Goal: Task Accomplishment & Management: Use online tool/utility

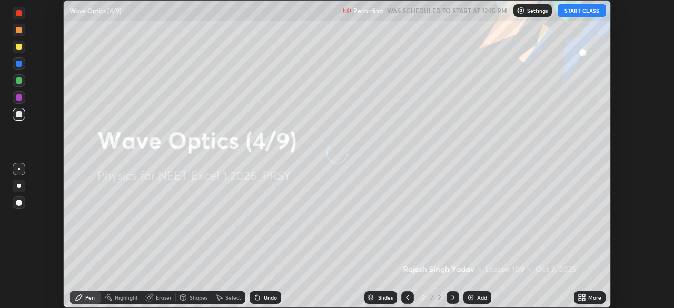
scroll to position [308, 674]
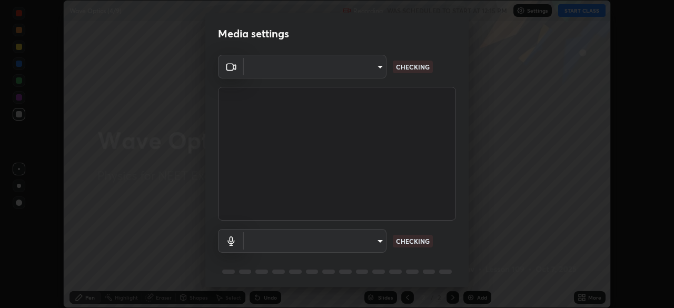
type input "2226f6d28742a26b6e0b51399fa030018956b8f43105e33b3be5017931f45398"
click at [363, 240] on body "Erase all Wave Optics (4/9) Recording WAS SCHEDULED TO START AT 12:15 PM Settin…" at bounding box center [337, 154] width 674 height 308
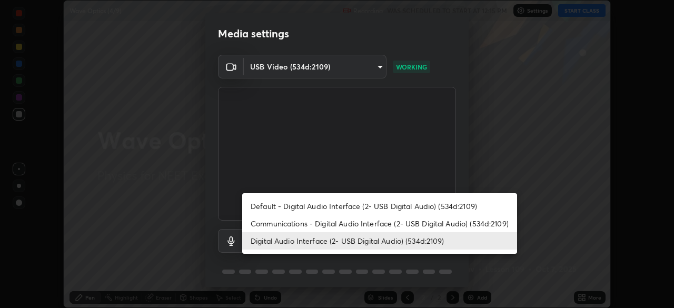
click at [360, 220] on li "Communications - Digital Audio Interface (2- USB Digital Audio) (534d:2109)" at bounding box center [379, 223] width 275 height 17
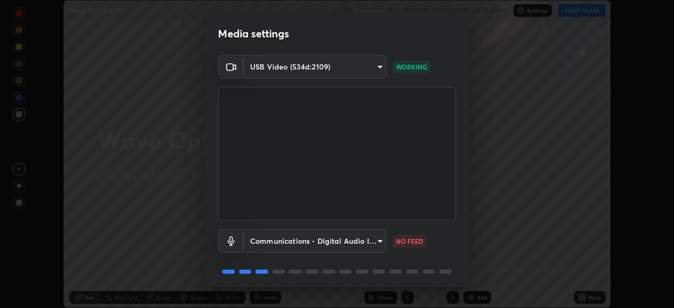
click at [358, 235] on body "Erase all Wave Optics (4/9) Recording WAS SCHEDULED TO START AT 12:15 PM Settin…" at bounding box center [337, 154] width 674 height 308
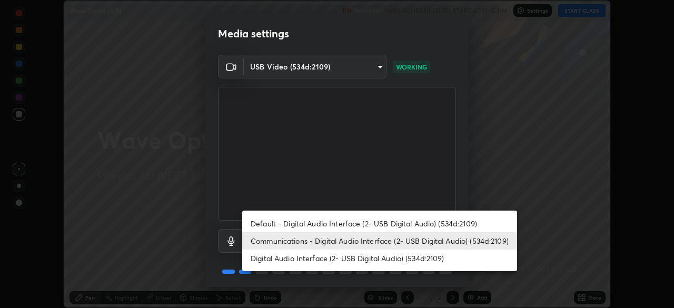
click at [347, 260] on li "Digital Audio Interface (2- USB Digital Audio) (534d:2109)" at bounding box center [379, 258] width 275 height 17
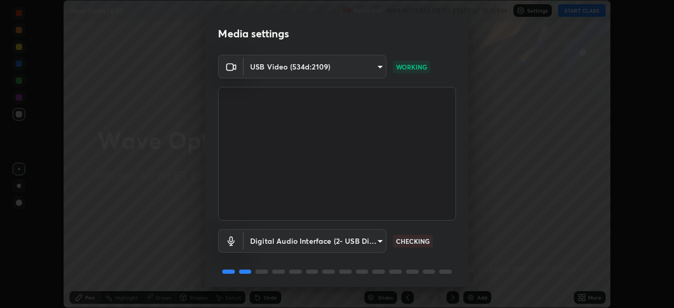
type input "c77d7b26a753927f4c72364ce17fa529e4c5caf3e90b4ec9b53e6b95cf933a59"
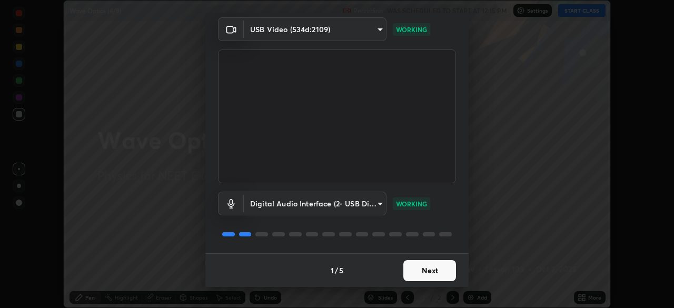
click at [439, 270] on button "Next" at bounding box center [429, 270] width 53 height 21
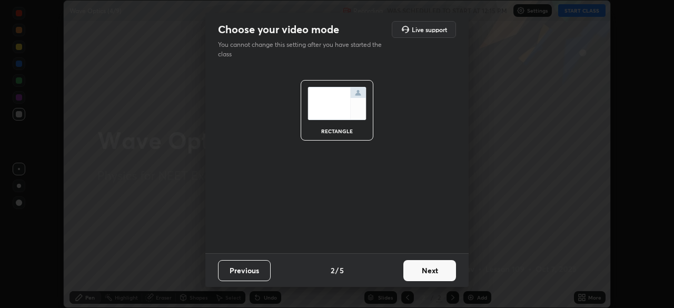
click at [438, 269] on button "Next" at bounding box center [429, 270] width 53 height 21
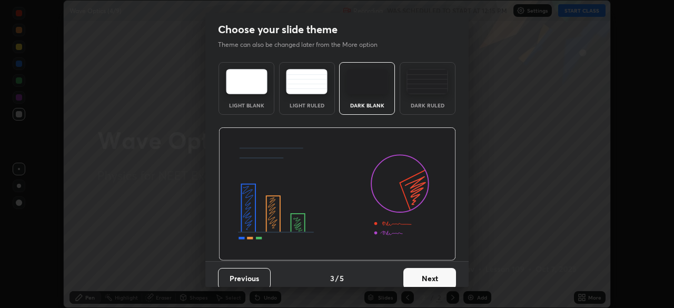
click at [425, 87] on img at bounding box center [428, 81] width 42 height 25
click at [430, 275] on button "Next" at bounding box center [429, 278] width 53 height 21
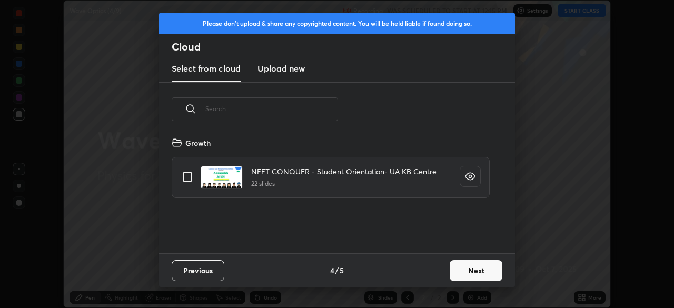
scroll to position [117, 338]
click at [285, 69] on h3 "Upload new" at bounding box center [281, 68] width 47 height 13
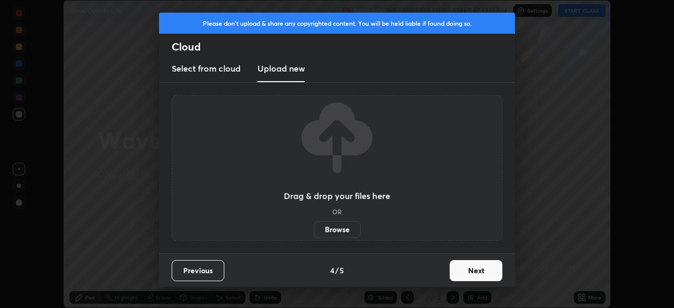
click at [335, 230] on label "Browse" at bounding box center [337, 229] width 47 height 17
click at [314, 230] on input "Browse" at bounding box center [314, 229] width 0 height 17
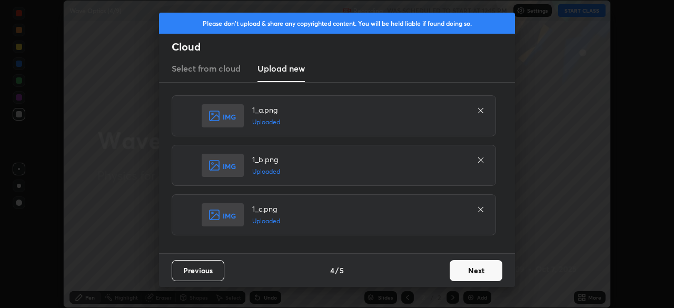
click at [472, 270] on button "Next" at bounding box center [476, 270] width 53 height 21
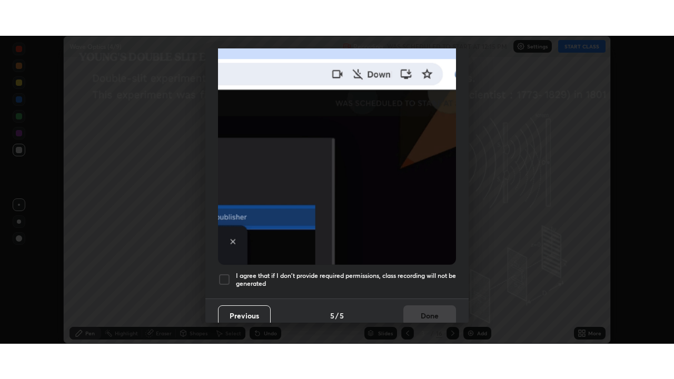
scroll to position [252, 0]
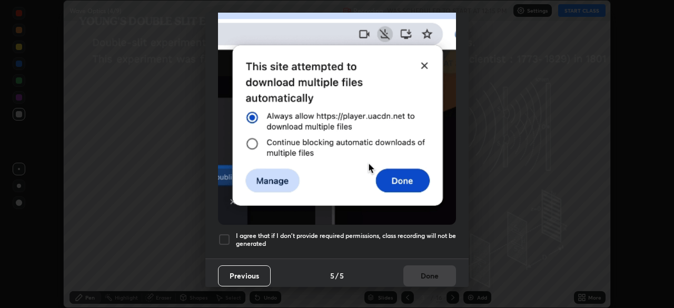
click at [229, 233] on div at bounding box center [224, 239] width 13 height 13
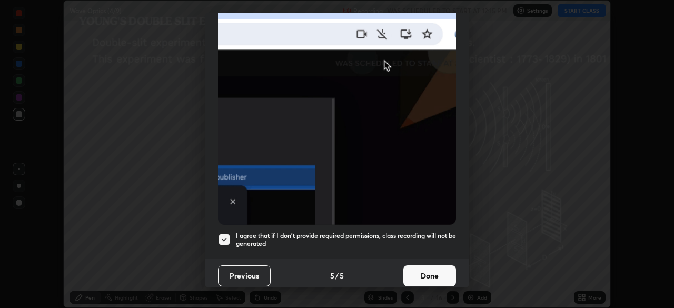
click at [426, 272] on button "Done" at bounding box center [429, 275] width 53 height 21
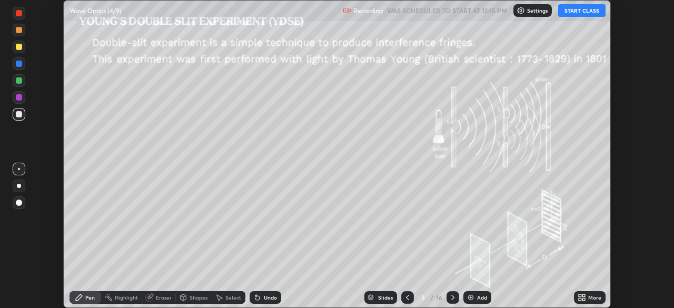
click at [587, 299] on div "More" at bounding box center [590, 297] width 32 height 13
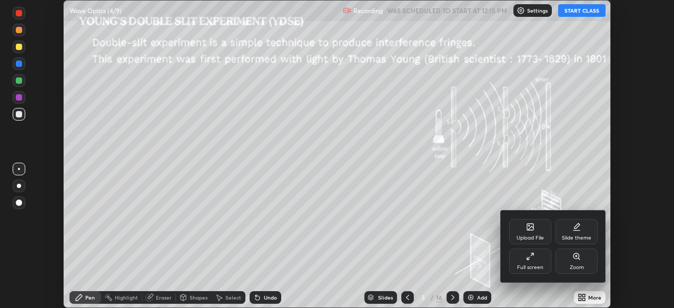
click at [534, 263] on div "Full screen" at bounding box center [530, 261] width 42 height 25
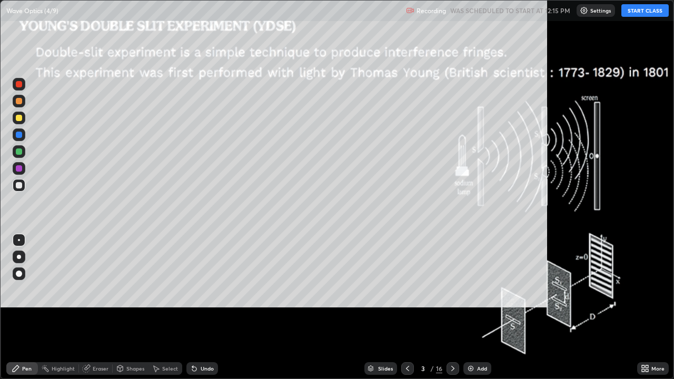
scroll to position [379, 674]
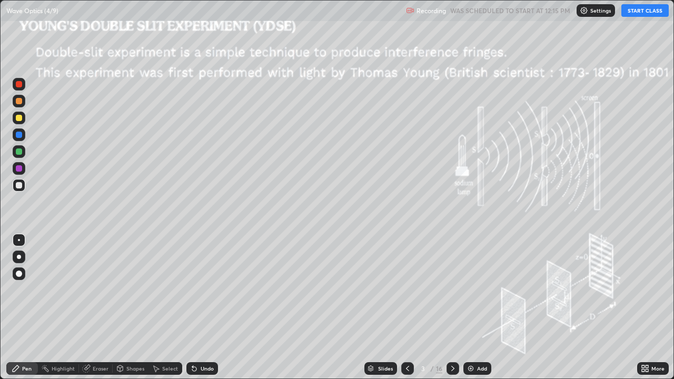
click at [406, 308] on icon at bounding box center [407, 368] width 8 height 8
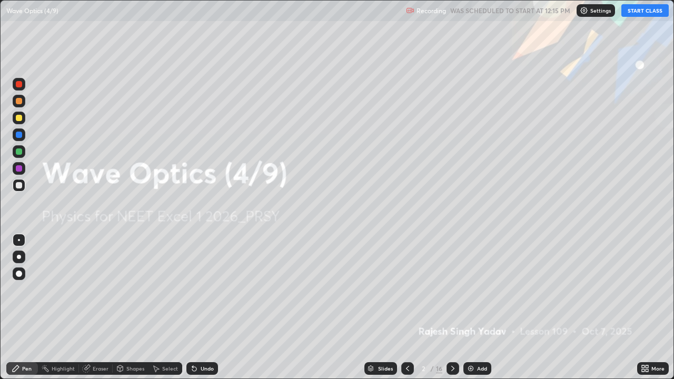
click at [637, 13] on button "START CLASS" at bounding box center [644, 10] width 47 height 13
click at [452, 308] on icon at bounding box center [453, 368] width 8 height 8
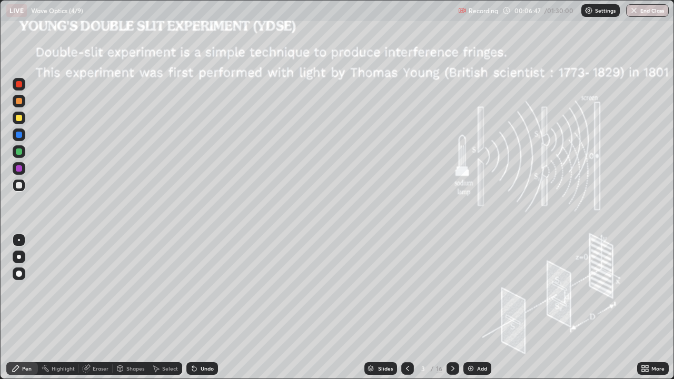
click at [18, 120] on div at bounding box center [19, 118] width 6 height 6
click at [131, 308] on div "Shapes" at bounding box center [135, 368] width 18 height 5
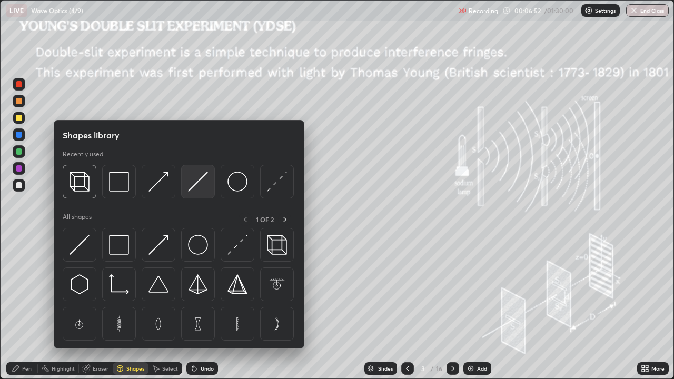
click at [195, 184] on img at bounding box center [198, 182] width 20 height 20
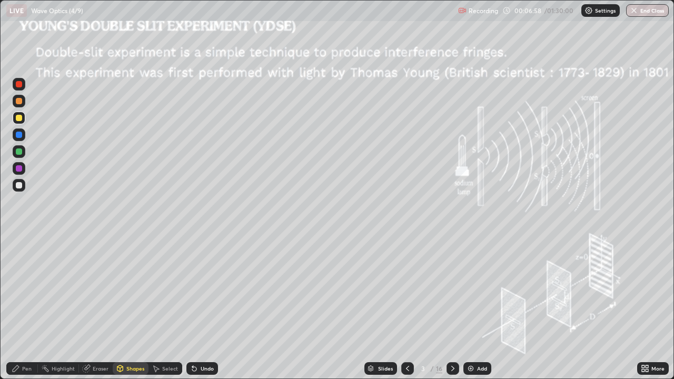
click at [96, 308] on div "Eraser" at bounding box center [101, 368] width 16 height 5
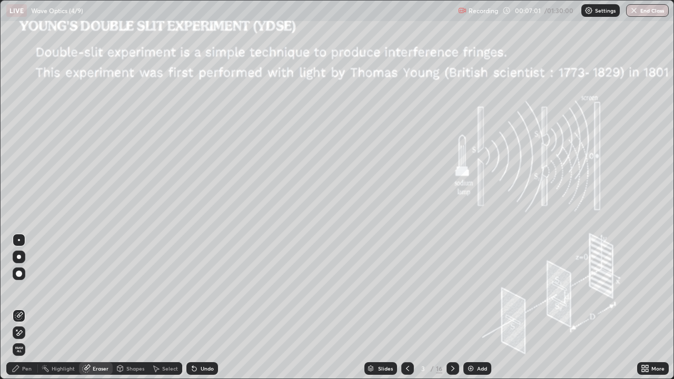
click at [20, 308] on div "Pen" at bounding box center [22, 368] width 32 height 13
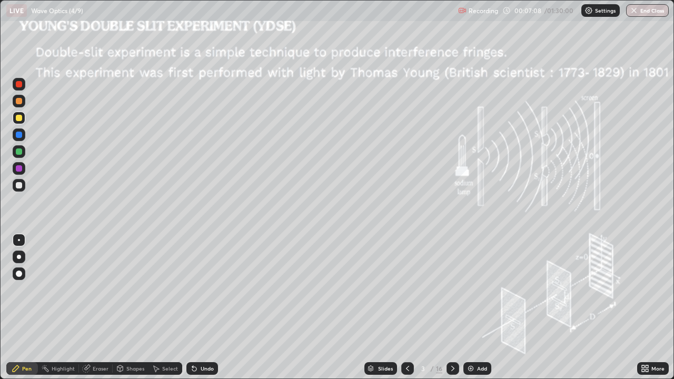
click at [18, 148] on div at bounding box center [19, 151] width 13 height 13
click at [125, 308] on div "Shapes" at bounding box center [131, 368] width 36 height 13
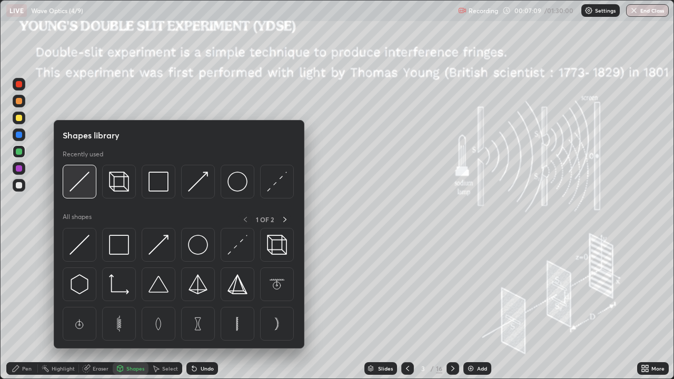
click at [77, 183] on img at bounding box center [80, 182] width 20 height 20
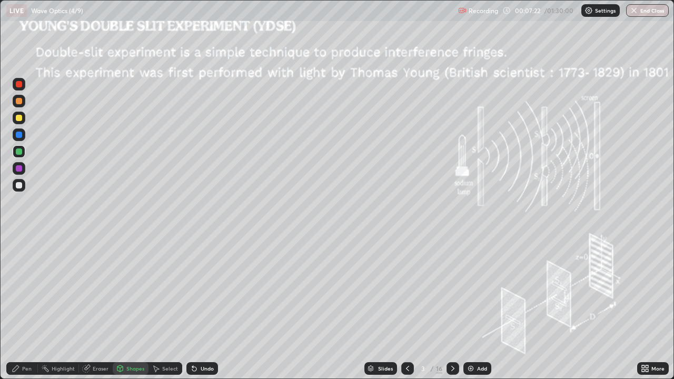
click at [19, 169] on div at bounding box center [19, 168] width 6 height 6
click at [21, 186] on div at bounding box center [19, 185] width 6 height 6
click at [18, 135] on div at bounding box center [19, 135] width 6 height 6
click at [20, 308] on div "Pen" at bounding box center [22, 368] width 32 height 13
click at [478, 308] on div "Add" at bounding box center [482, 368] width 10 height 5
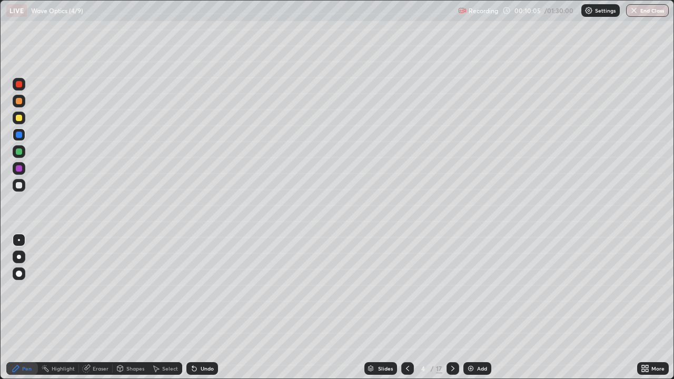
click at [19, 120] on div at bounding box center [19, 118] width 6 height 6
click at [127, 308] on div "Shapes" at bounding box center [135, 368] width 18 height 5
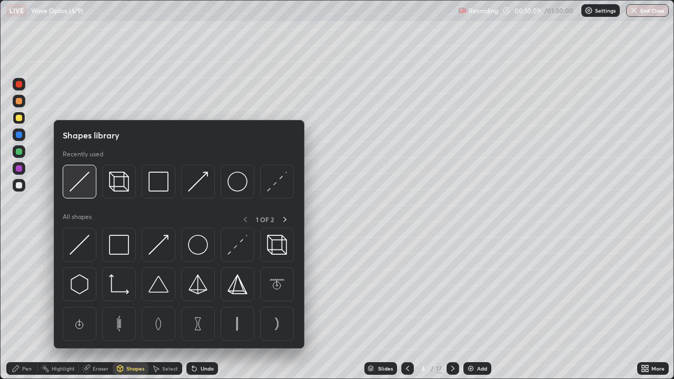
click at [80, 181] on img at bounding box center [80, 182] width 20 height 20
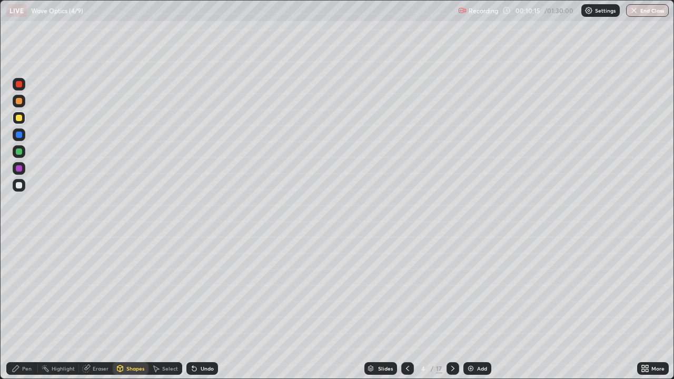
click at [92, 308] on div "Eraser" at bounding box center [96, 368] width 34 height 13
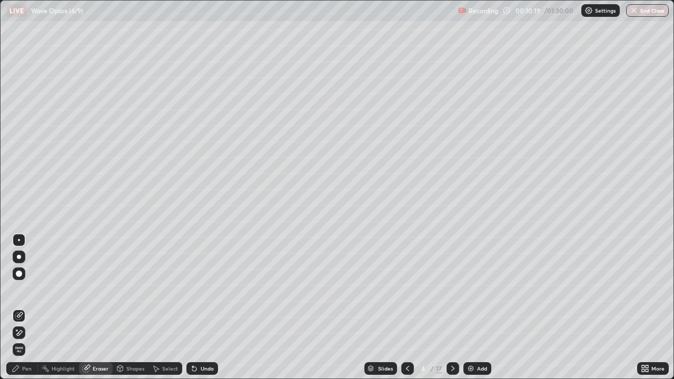
click at [201, 308] on div "Undo" at bounding box center [207, 368] width 13 height 5
click at [27, 308] on div "Pen" at bounding box center [22, 368] width 32 height 13
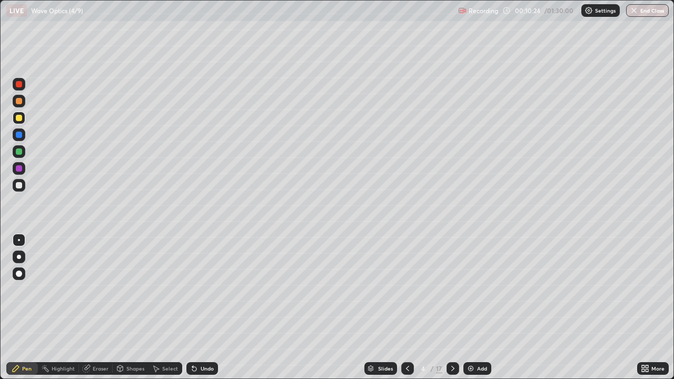
click at [19, 186] on div at bounding box center [19, 185] width 6 height 6
click at [128, 308] on div "Shapes" at bounding box center [131, 368] width 36 height 13
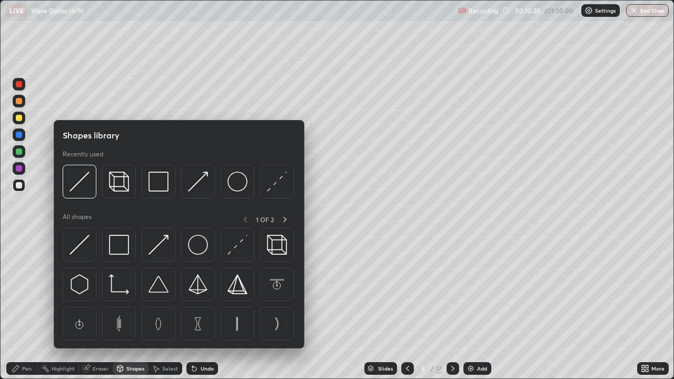
click at [74, 185] on img at bounding box center [80, 182] width 20 height 20
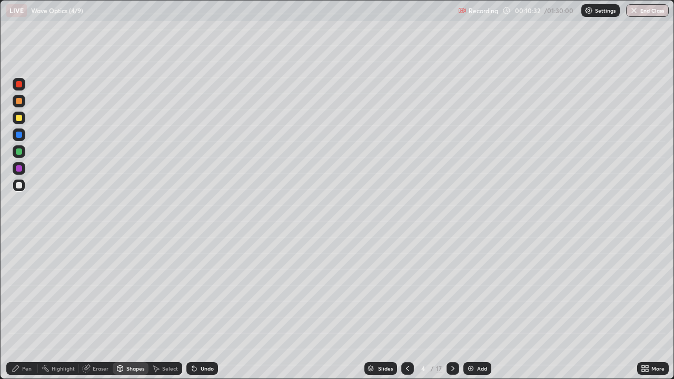
click at [21, 136] on div at bounding box center [19, 135] width 6 height 6
click at [21, 169] on div at bounding box center [19, 168] width 6 height 6
click at [26, 308] on div "Pen" at bounding box center [26, 368] width 9 height 5
click at [21, 152] on div at bounding box center [19, 152] width 6 height 6
click at [21, 132] on div at bounding box center [19, 135] width 6 height 6
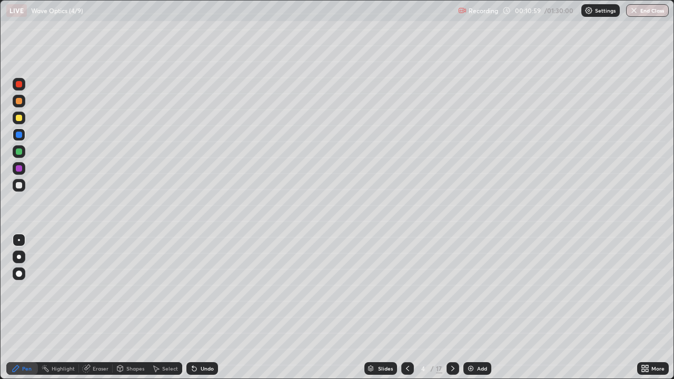
click at [16, 101] on div at bounding box center [19, 101] width 6 height 6
click at [406, 308] on icon at bounding box center [407, 368] width 8 height 8
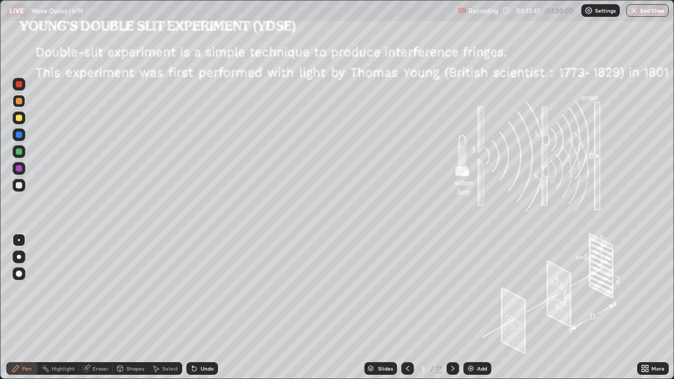
click at [453, 308] on icon at bounding box center [453, 368] width 8 height 8
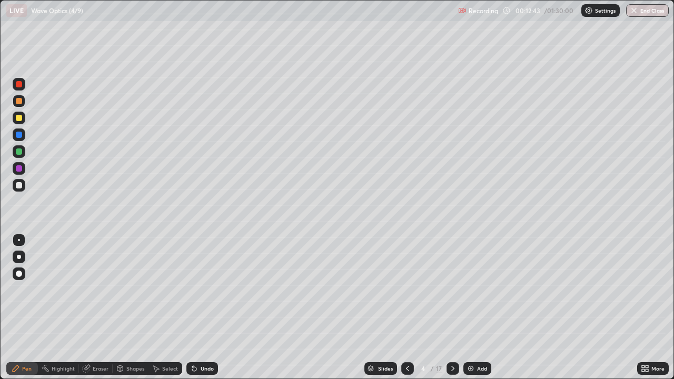
click at [408, 308] on icon at bounding box center [407, 368] width 8 height 8
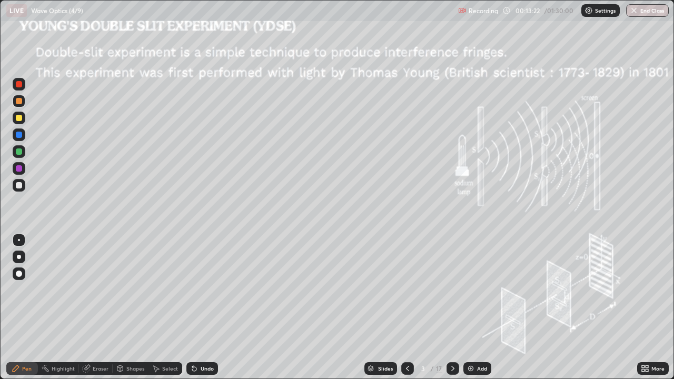
click at [451, 308] on icon at bounding box center [453, 368] width 8 height 8
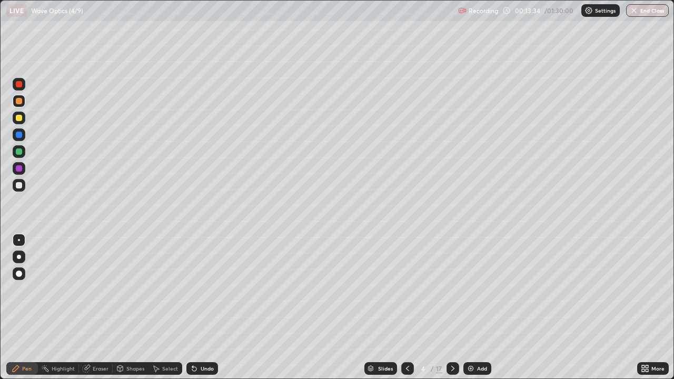
click at [20, 255] on div at bounding box center [19, 257] width 4 height 4
click at [19, 185] on div at bounding box center [19, 185] width 6 height 6
click at [165, 308] on div "Select" at bounding box center [170, 368] width 16 height 5
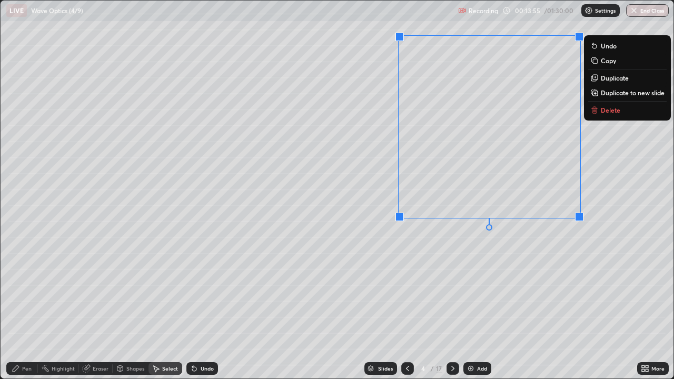
click at [426, 259] on div "0 ° Undo Copy Duplicate Duplicate to new slide Delete" at bounding box center [337, 190] width 673 height 378
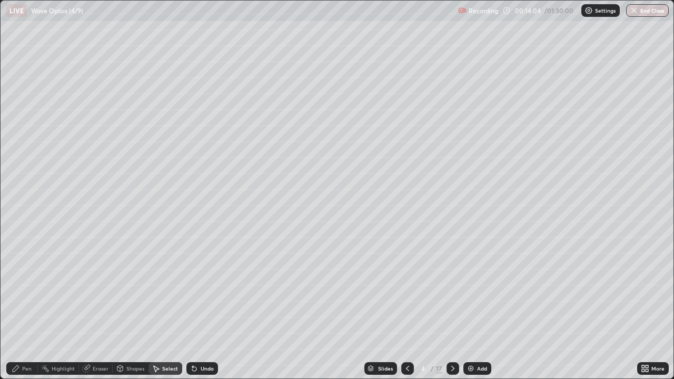
click at [134, 308] on div "Shapes" at bounding box center [135, 368] width 18 height 5
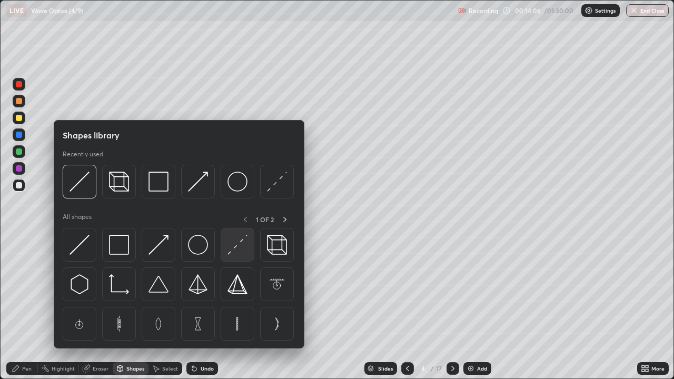
click at [236, 244] on img at bounding box center [238, 245] width 20 height 20
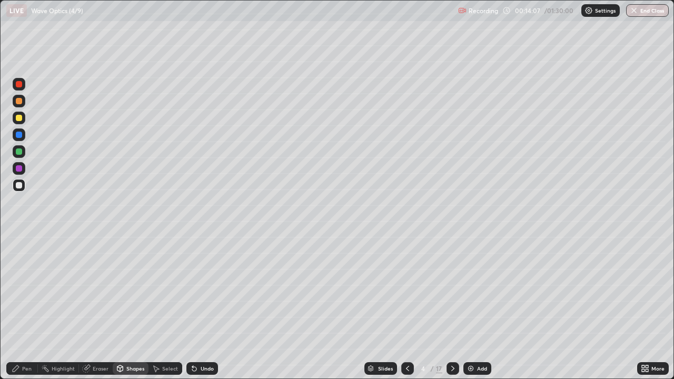
click at [18, 120] on div at bounding box center [19, 118] width 6 height 6
click at [25, 308] on div "Pen" at bounding box center [26, 368] width 9 height 5
click at [19, 185] on div at bounding box center [19, 185] width 6 height 6
click at [21, 167] on div at bounding box center [19, 168] width 6 height 6
click at [165, 308] on div "Select" at bounding box center [170, 368] width 16 height 5
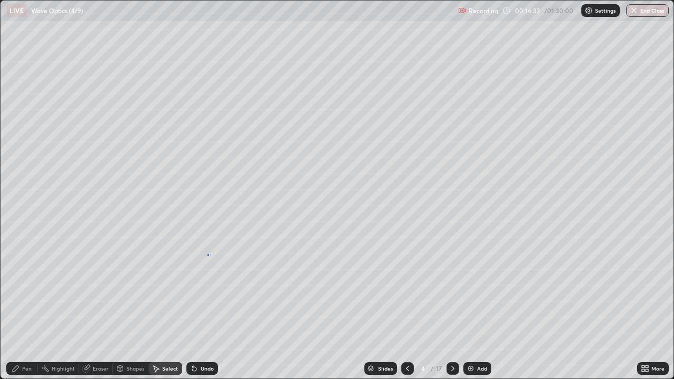
click at [207, 254] on div "0 ° Undo Copy Duplicate Duplicate to new slide Delete" at bounding box center [337, 190] width 673 height 378
click at [126, 308] on div "Shapes" at bounding box center [135, 368] width 18 height 5
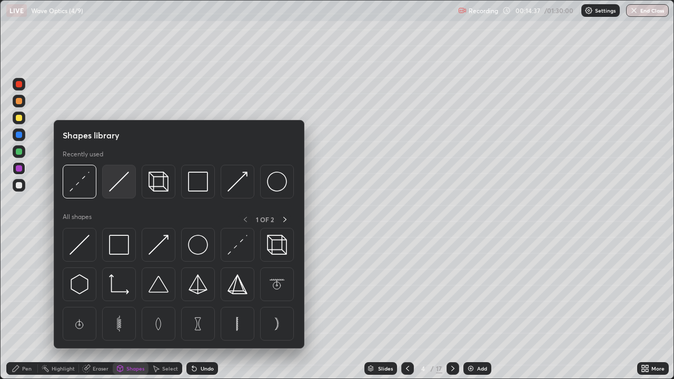
click at [115, 188] on img at bounding box center [119, 182] width 20 height 20
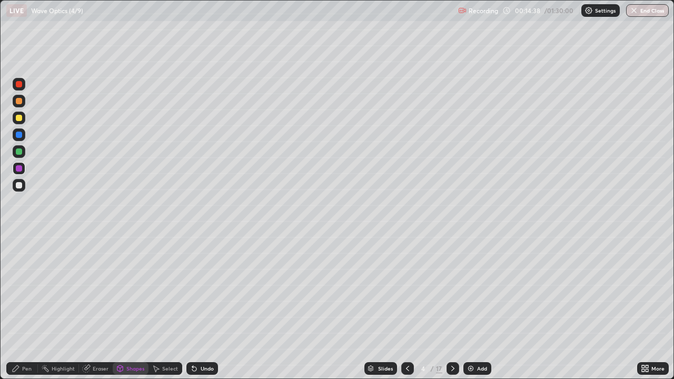
click at [17, 154] on div at bounding box center [19, 152] width 6 height 6
click at [18, 185] on div at bounding box center [19, 185] width 6 height 6
click at [25, 308] on div "Pen" at bounding box center [26, 368] width 9 height 5
click at [163, 308] on div "Select" at bounding box center [170, 368] width 16 height 5
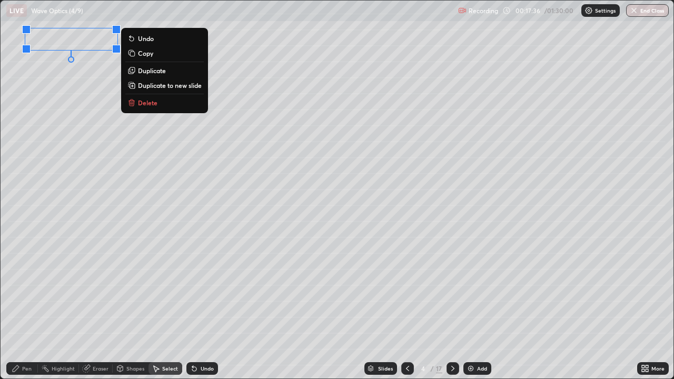
click at [22, 308] on div "Pen" at bounding box center [22, 368] width 32 height 13
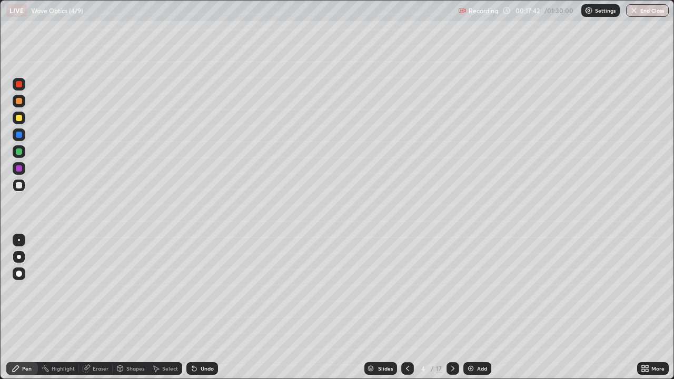
click at [164, 308] on div "Select" at bounding box center [170, 368] width 16 height 5
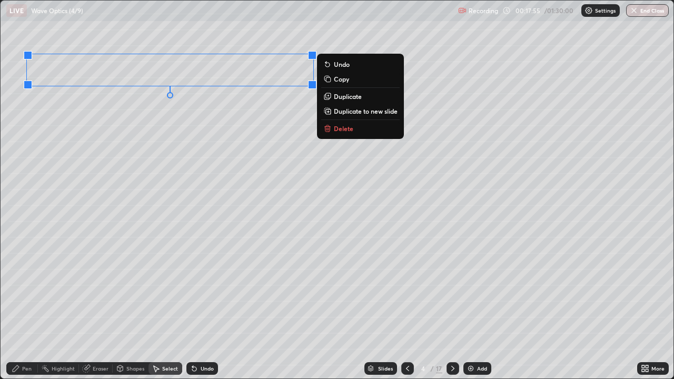
click at [112, 138] on div "0 ° Undo Copy Duplicate Duplicate to new slide Delete" at bounding box center [337, 190] width 673 height 378
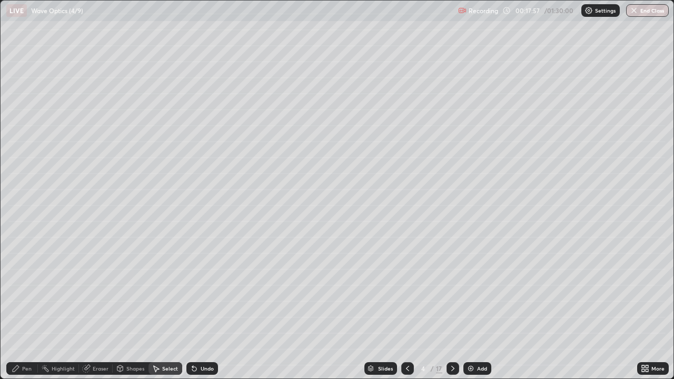
click at [128, 308] on div "Shapes" at bounding box center [135, 368] width 18 height 5
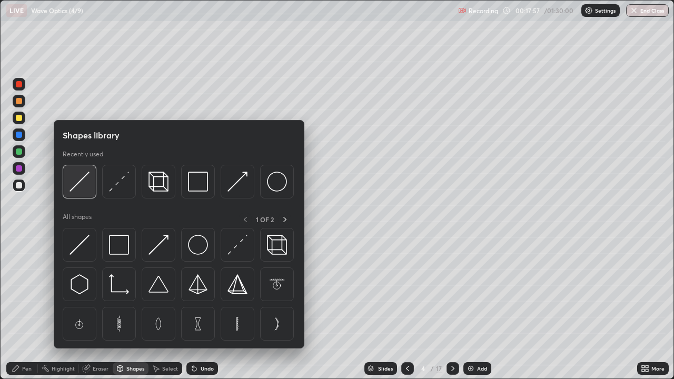
click at [77, 183] on img at bounding box center [80, 182] width 20 height 20
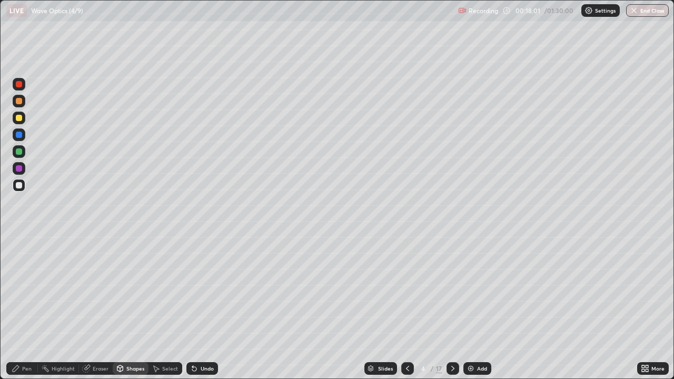
click at [91, 308] on div "Eraser" at bounding box center [96, 368] width 34 height 13
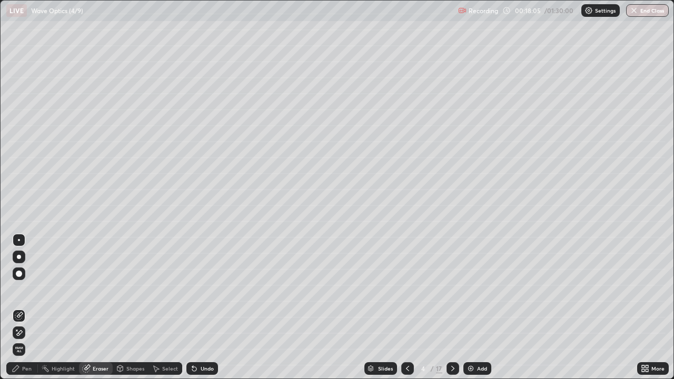
click at [169, 308] on div "Select" at bounding box center [170, 368] width 16 height 5
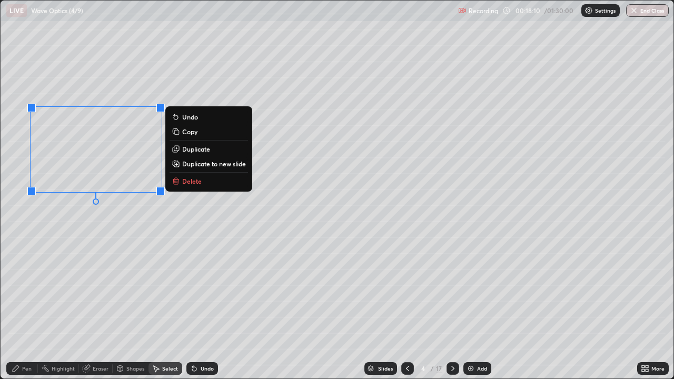
click at [79, 233] on div "0 ° Undo Copy Duplicate Duplicate to new slide Delete" at bounding box center [337, 190] width 673 height 378
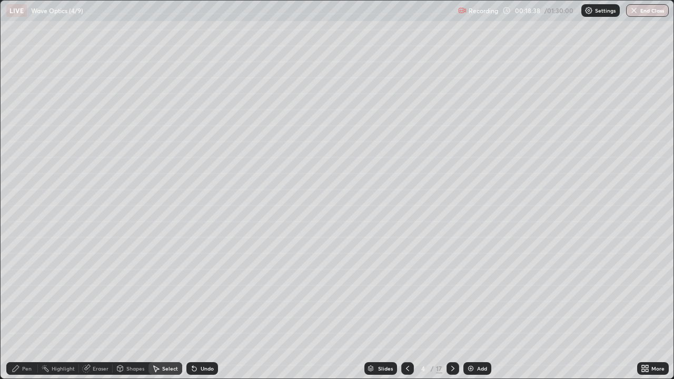
click at [24, 308] on div "Pen" at bounding box center [26, 368] width 9 height 5
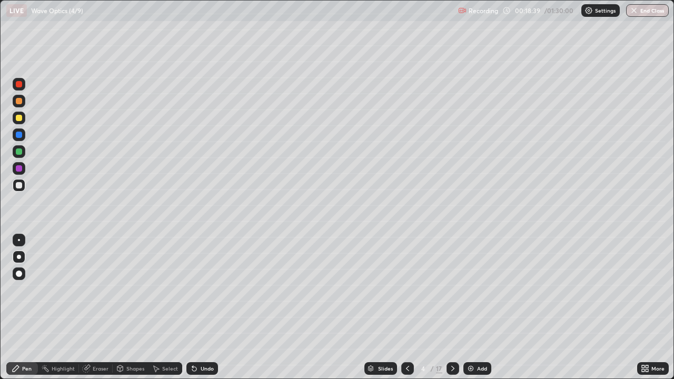
click at [18, 120] on div at bounding box center [19, 118] width 6 height 6
click at [406, 308] on icon at bounding box center [407, 368] width 8 height 8
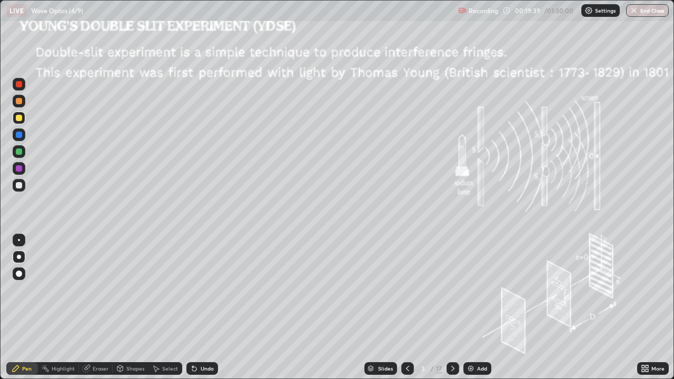
click at [406, 308] on icon at bounding box center [407, 368] width 8 height 8
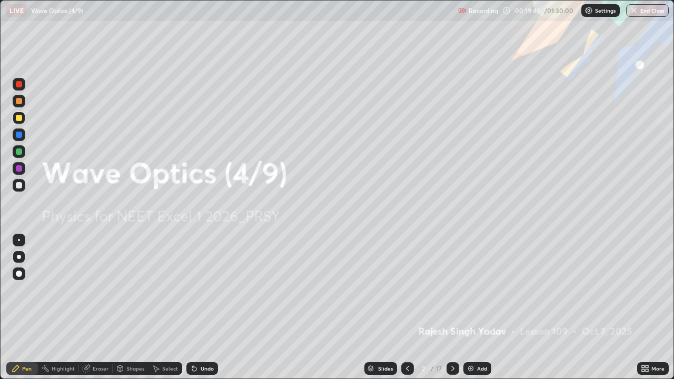
click at [452, 308] on icon at bounding box center [452, 368] width 3 height 5
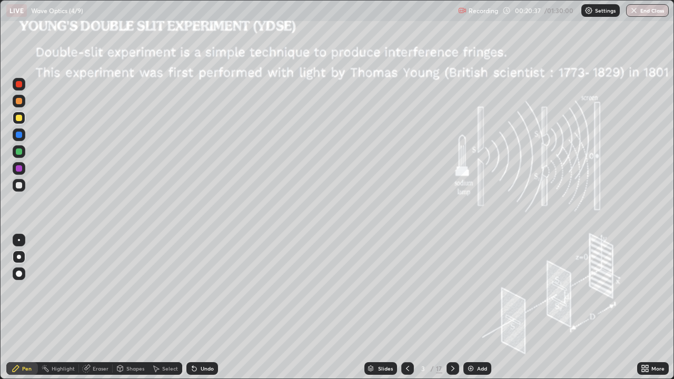
click at [452, 308] on icon at bounding box center [453, 368] width 8 height 8
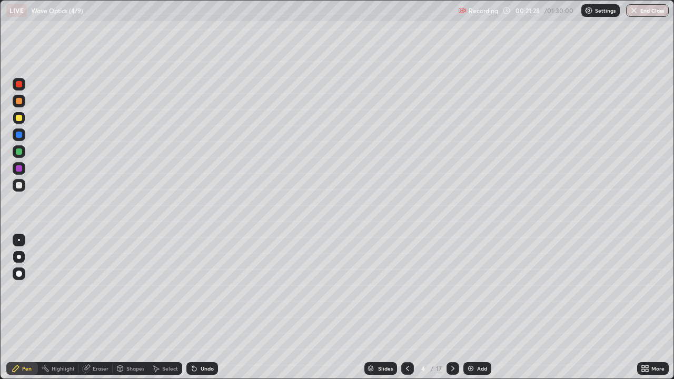
click at [19, 135] on div at bounding box center [19, 135] width 6 height 6
click at [19, 152] on div at bounding box center [19, 152] width 6 height 6
click at [451, 308] on icon at bounding box center [453, 368] width 8 height 8
click at [452, 308] on icon at bounding box center [452, 368] width 3 height 5
click at [451, 308] on icon at bounding box center [453, 368] width 8 height 8
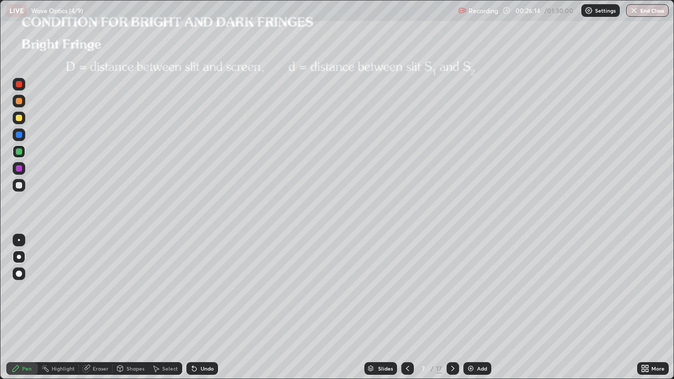
click at [19, 186] on div at bounding box center [19, 185] width 6 height 6
click at [19, 118] on div at bounding box center [19, 118] width 6 height 6
click at [408, 308] on icon at bounding box center [407, 368] width 8 height 8
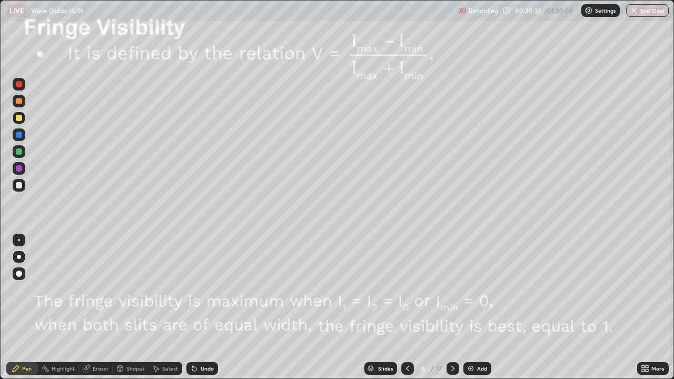
click at [406, 308] on icon at bounding box center [407, 368] width 8 height 8
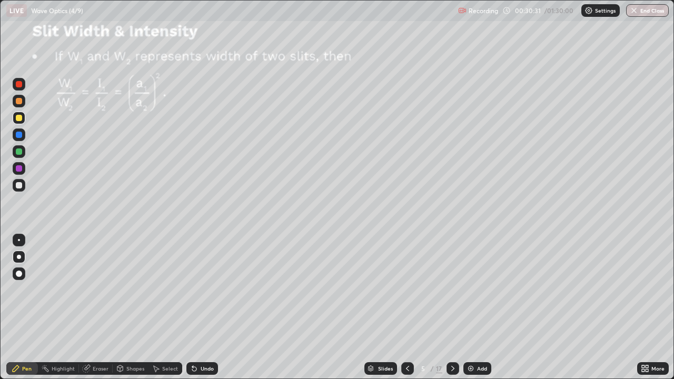
click at [407, 308] on icon at bounding box center [407, 368] width 8 height 8
click at [431, 308] on div "/" at bounding box center [432, 368] width 3 height 6
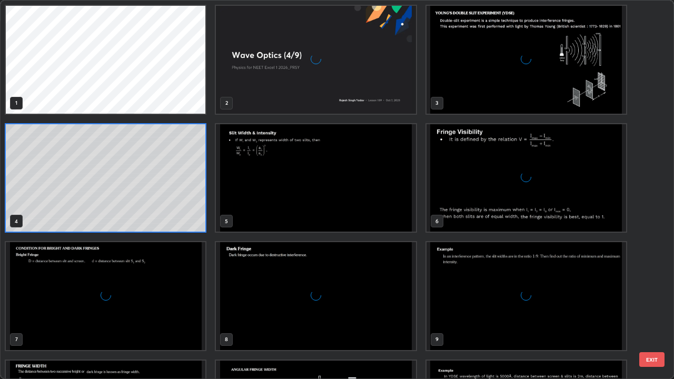
scroll to position [375, 668]
click at [536, 86] on img "grid" at bounding box center [527, 60] width 200 height 108
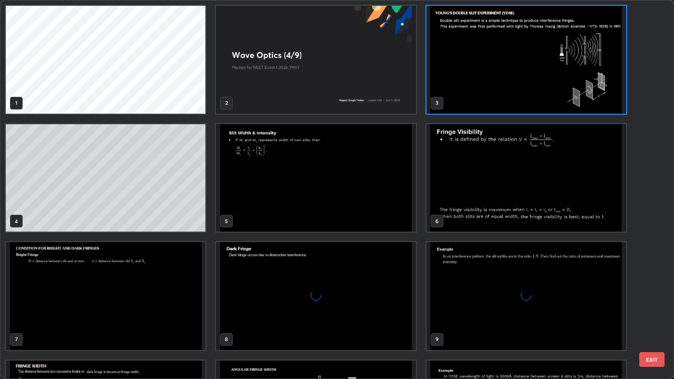
click at [540, 87] on img "grid" at bounding box center [527, 60] width 200 height 108
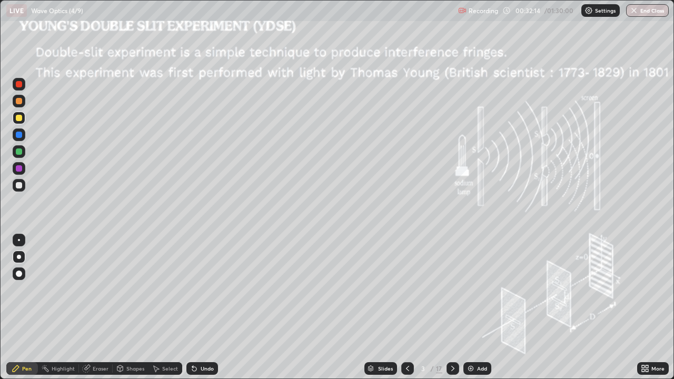
click at [431, 308] on div "/" at bounding box center [432, 368] width 3 height 6
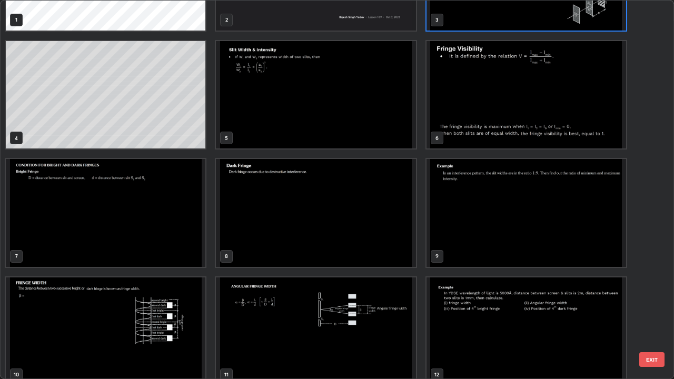
scroll to position [84, 0]
click at [182, 219] on img "grid" at bounding box center [106, 213] width 200 height 108
click at [182, 215] on img "grid" at bounding box center [106, 213] width 200 height 108
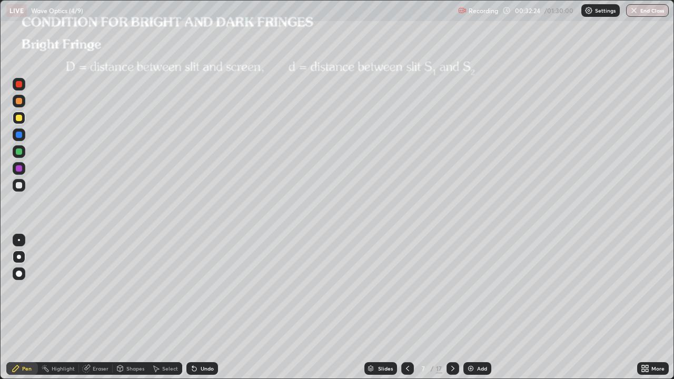
click at [451, 308] on icon at bounding box center [453, 368] width 8 height 8
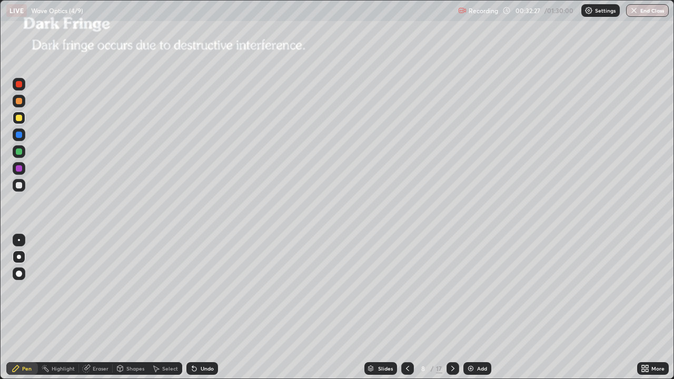
click at [406, 308] on icon at bounding box center [407, 368] width 8 height 8
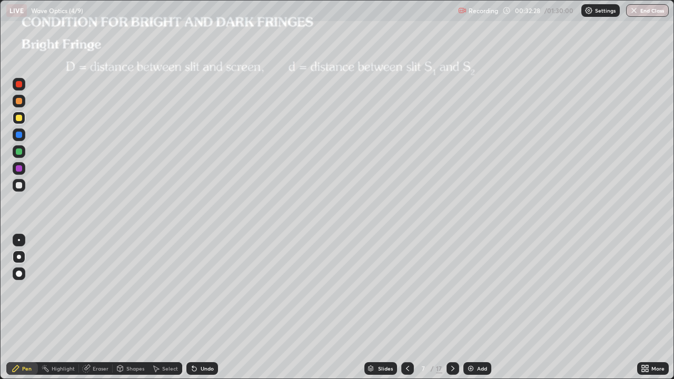
click at [477, 308] on div "Add" at bounding box center [482, 368] width 10 height 5
click at [136, 308] on div "Shapes" at bounding box center [135, 368] width 18 height 5
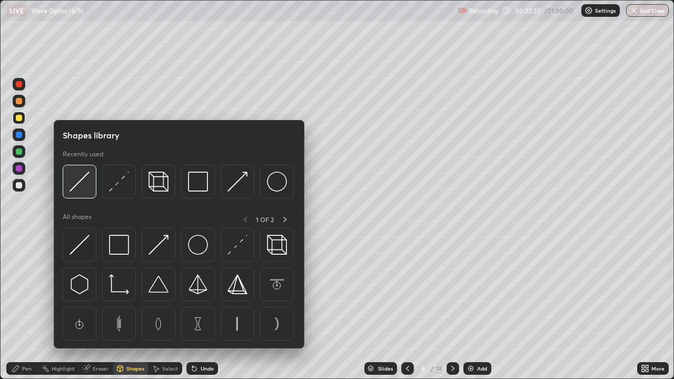
click at [80, 184] on img at bounding box center [80, 182] width 20 height 20
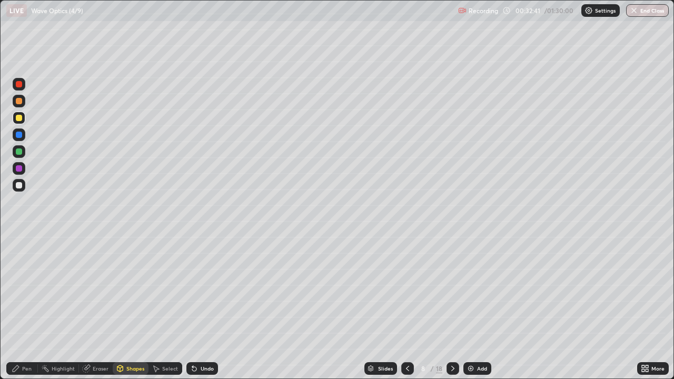
click at [19, 187] on div at bounding box center [19, 185] width 6 height 6
click at [23, 308] on div "Pen" at bounding box center [26, 368] width 9 height 5
click at [132, 308] on div "Shapes" at bounding box center [131, 368] width 36 height 13
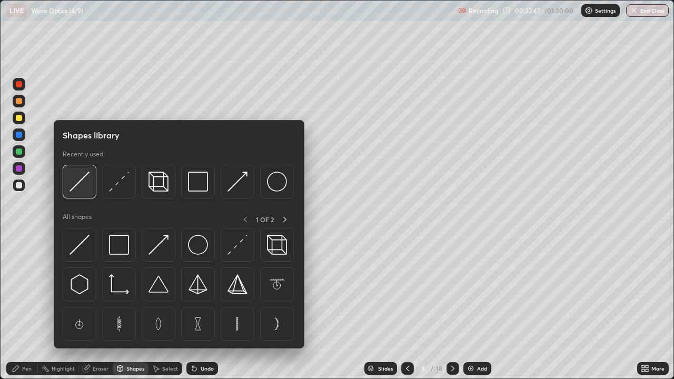
click at [79, 183] on img at bounding box center [80, 182] width 20 height 20
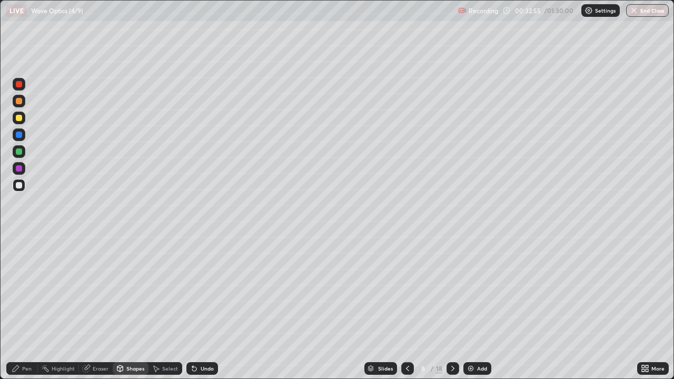
click at [26, 308] on div "Pen" at bounding box center [26, 368] width 9 height 5
click at [127, 308] on div "Shapes" at bounding box center [135, 368] width 18 height 5
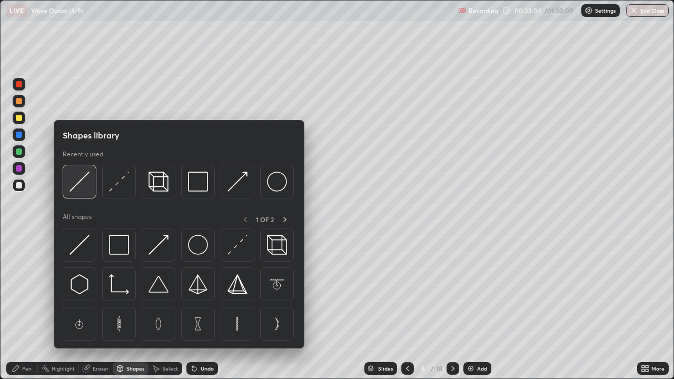
click at [74, 185] on img at bounding box center [80, 182] width 20 height 20
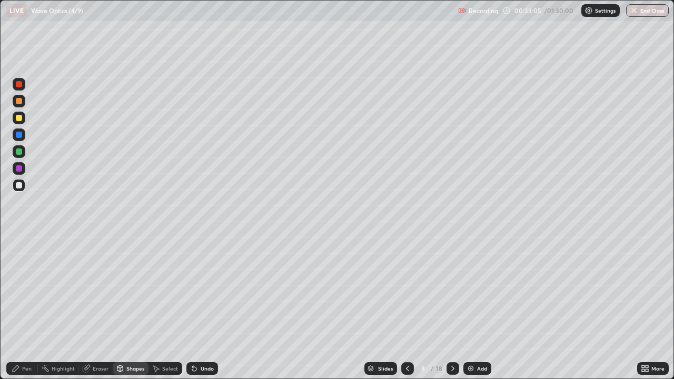
click at [19, 135] on div at bounding box center [19, 135] width 6 height 6
click at [21, 185] on div at bounding box center [19, 185] width 6 height 6
click at [24, 308] on div "Pen" at bounding box center [22, 368] width 32 height 13
click at [15, 116] on div at bounding box center [19, 118] width 13 height 13
click at [21, 188] on div at bounding box center [19, 185] width 6 height 6
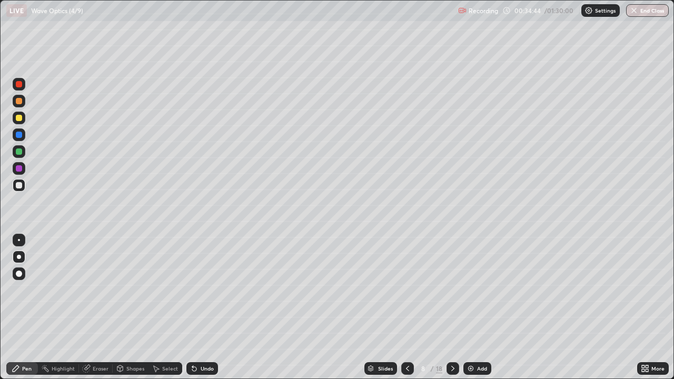
click at [203, 308] on div "Undo" at bounding box center [207, 368] width 13 height 5
click at [126, 308] on div "Shapes" at bounding box center [135, 368] width 18 height 5
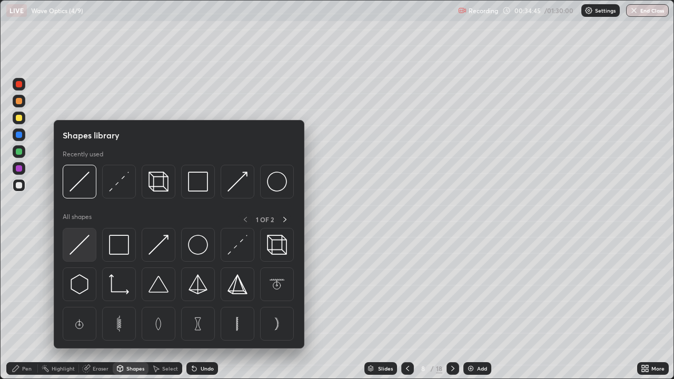
click at [81, 243] on img at bounding box center [80, 245] width 20 height 20
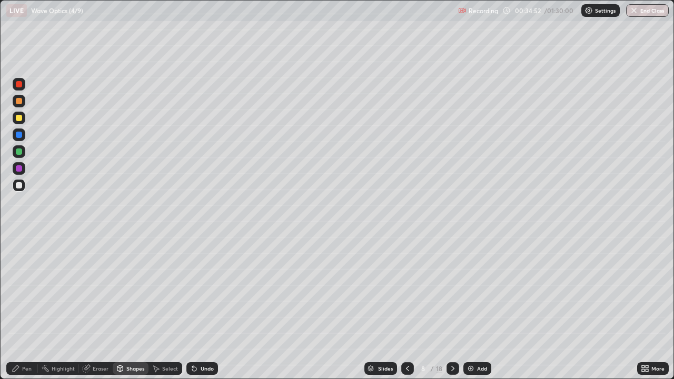
click at [27, 308] on div "Pen" at bounding box center [26, 368] width 9 height 5
click at [19, 118] on div at bounding box center [19, 118] width 6 height 6
click at [18, 136] on div at bounding box center [19, 135] width 6 height 6
click at [422, 308] on div "8" at bounding box center [423, 368] width 11 height 6
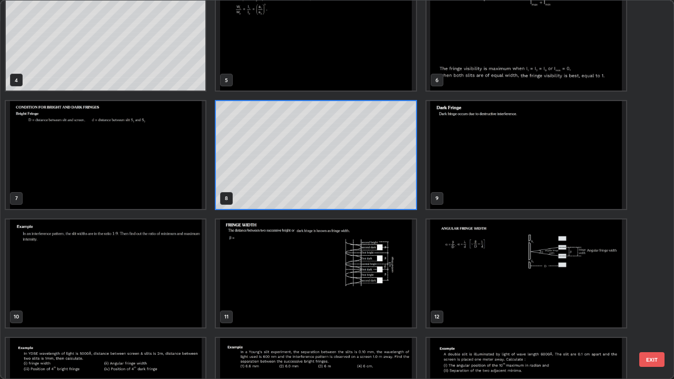
scroll to position [142, 0]
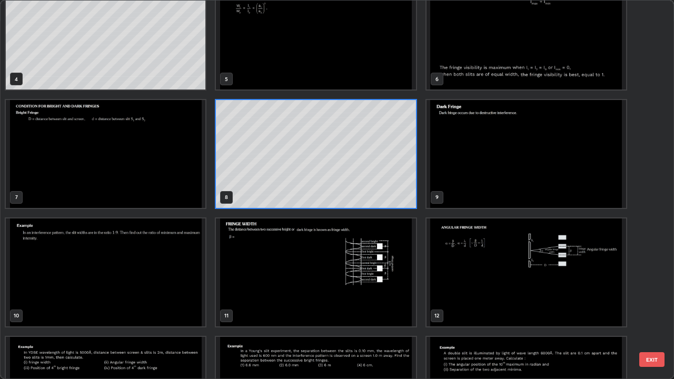
click at [241, 248] on img "grid" at bounding box center [316, 273] width 200 height 108
click at [241, 250] on img "grid" at bounding box center [316, 273] width 200 height 108
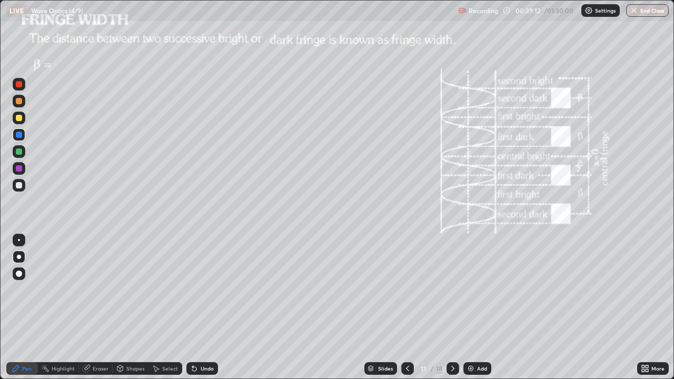
click at [431, 308] on div "/" at bounding box center [432, 368] width 3 height 6
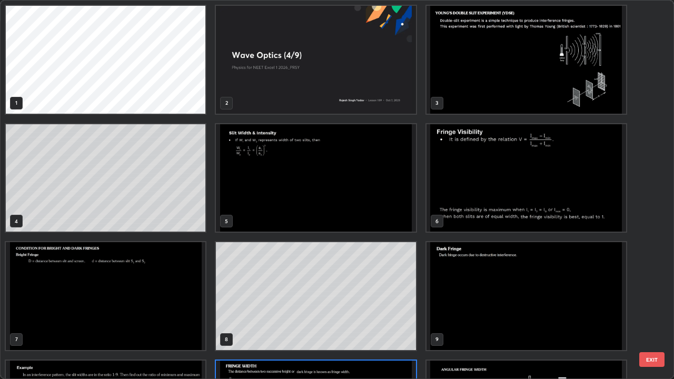
scroll to position [375, 668]
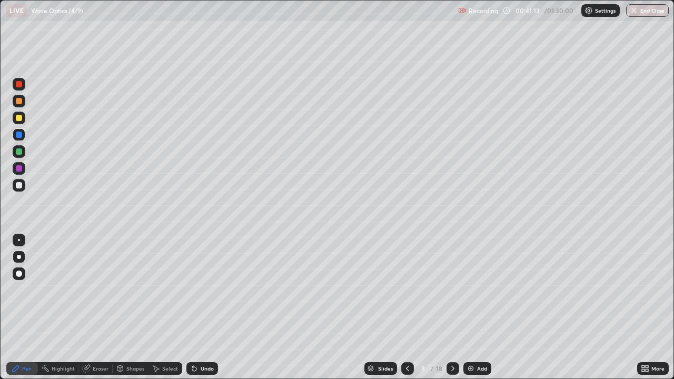
click at [451, 308] on icon at bounding box center [453, 368] width 8 height 8
click at [20, 119] on div at bounding box center [19, 118] width 6 height 6
click at [19, 184] on div at bounding box center [19, 185] width 6 height 6
click at [201, 308] on div "Undo" at bounding box center [207, 368] width 13 height 5
click at [202, 308] on div "Undo" at bounding box center [207, 368] width 13 height 5
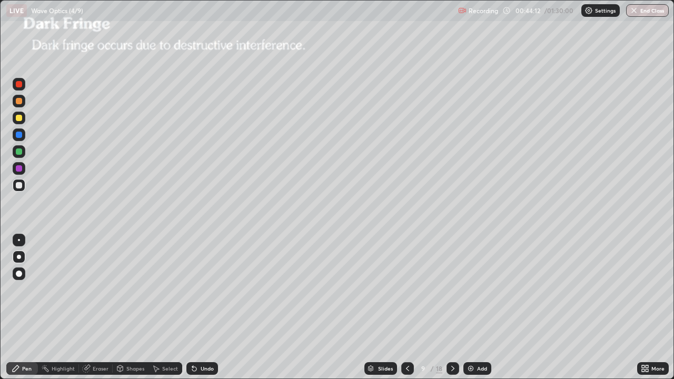
click at [20, 153] on div at bounding box center [19, 152] width 6 height 6
click at [407, 308] on icon at bounding box center [407, 368] width 8 height 8
click at [21, 86] on div at bounding box center [19, 84] width 6 height 6
click at [452, 308] on icon at bounding box center [452, 368] width 3 height 5
click at [451, 308] on icon at bounding box center [453, 368] width 8 height 8
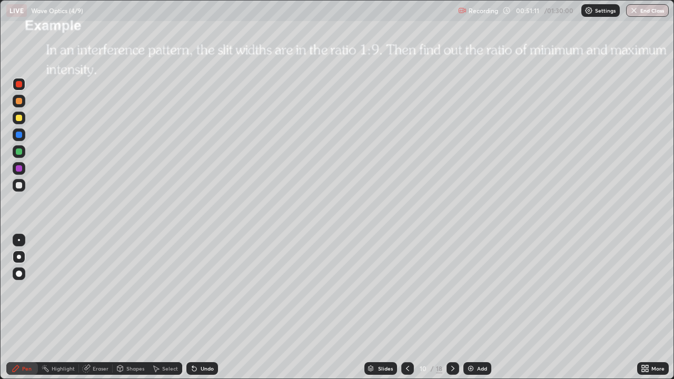
click at [406, 308] on icon at bounding box center [407, 368] width 8 height 8
click at [423, 308] on div "9" at bounding box center [423, 368] width 11 height 6
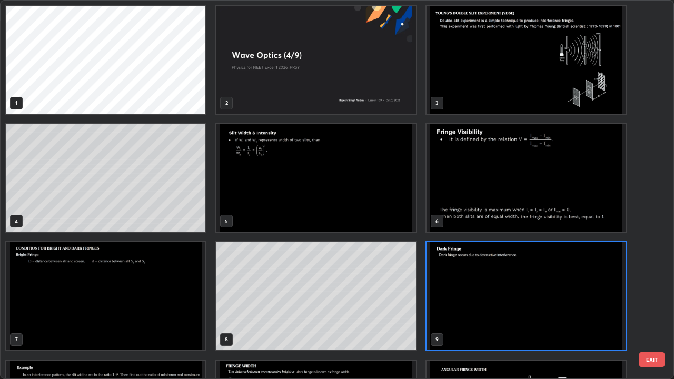
click at [389, 183] on img "grid" at bounding box center [316, 178] width 200 height 108
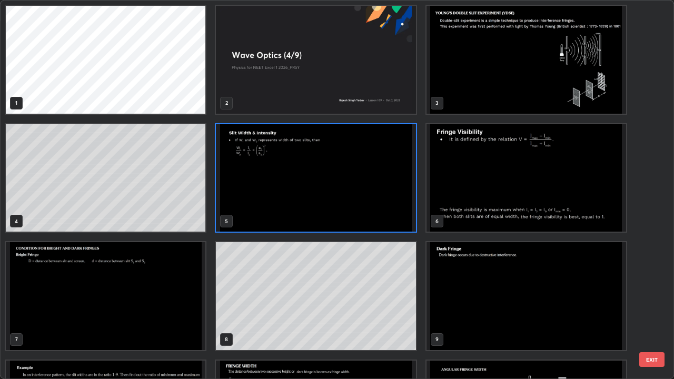
click at [390, 183] on img "grid" at bounding box center [316, 178] width 200 height 108
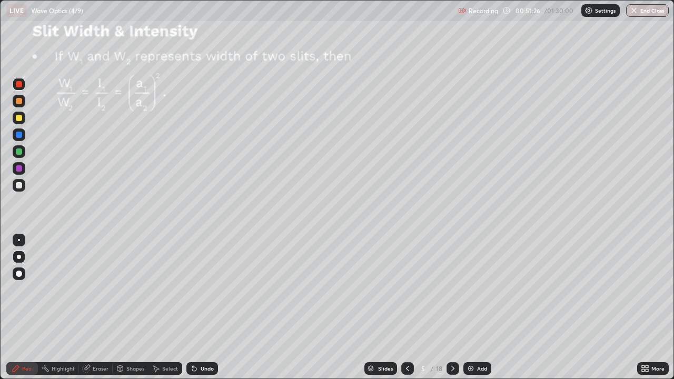
click at [391, 185] on img "grid" at bounding box center [316, 178] width 200 height 108
click at [131, 308] on div "Shapes" at bounding box center [135, 368] width 18 height 5
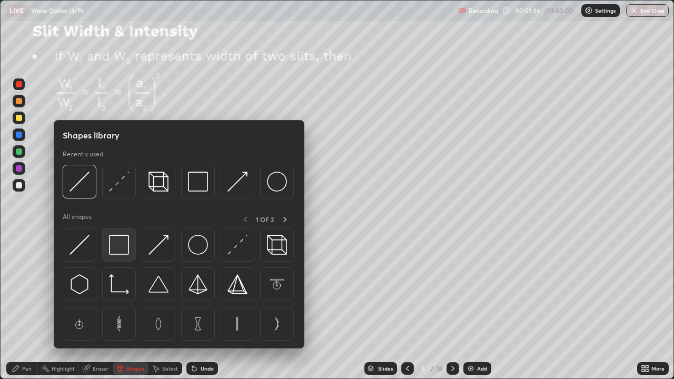
click at [122, 248] on img at bounding box center [119, 245] width 20 height 20
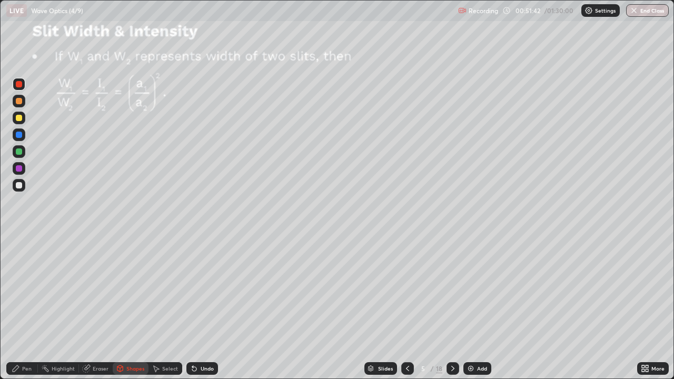
click at [28, 308] on div "Pen" at bounding box center [26, 368] width 9 height 5
click at [24, 185] on div at bounding box center [19, 185] width 13 height 13
click at [426, 308] on div "5" at bounding box center [423, 368] width 11 height 6
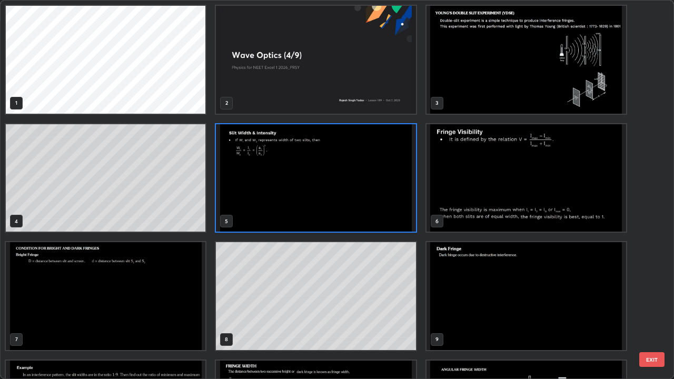
click at [475, 82] on img "grid" at bounding box center [527, 60] width 200 height 108
click at [476, 83] on img "grid" at bounding box center [527, 60] width 200 height 108
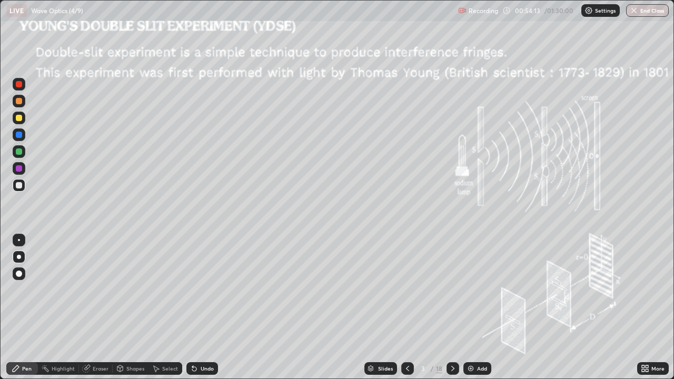
click at [431, 308] on div "/" at bounding box center [432, 368] width 3 height 6
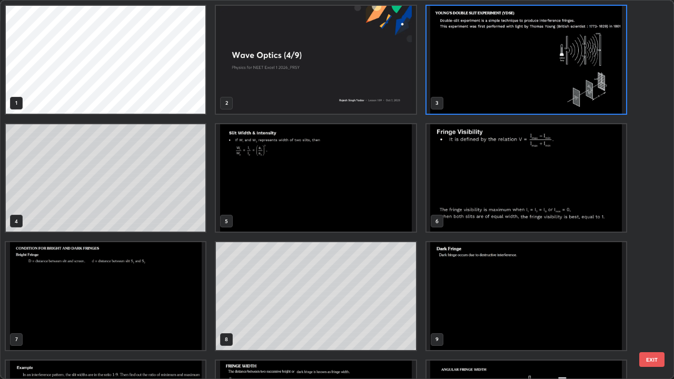
click at [317, 183] on img "grid" at bounding box center [316, 178] width 200 height 108
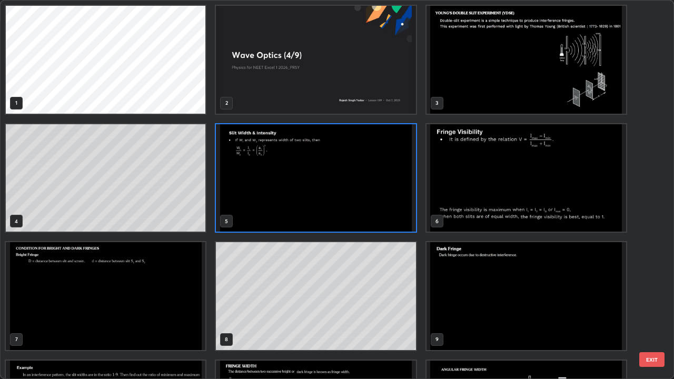
click at [314, 184] on img "grid" at bounding box center [316, 178] width 200 height 108
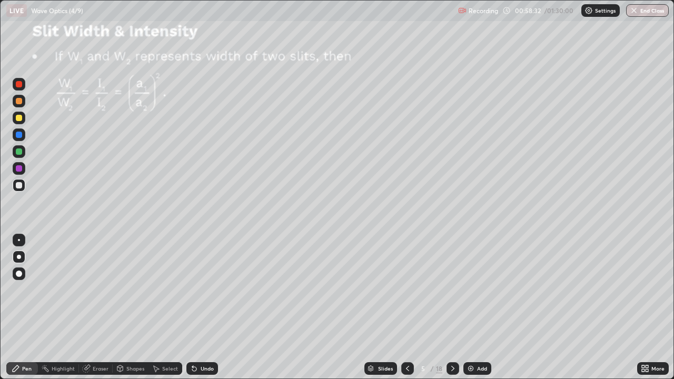
click at [452, 308] on icon at bounding box center [452, 368] width 3 height 5
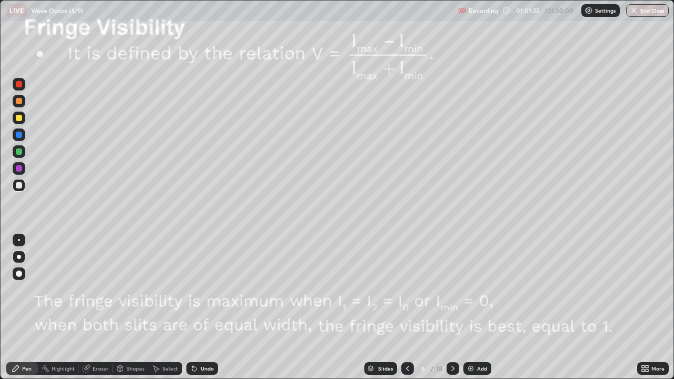
click at [432, 308] on div "/" at bounding box center [432, 368] width 3 height 6
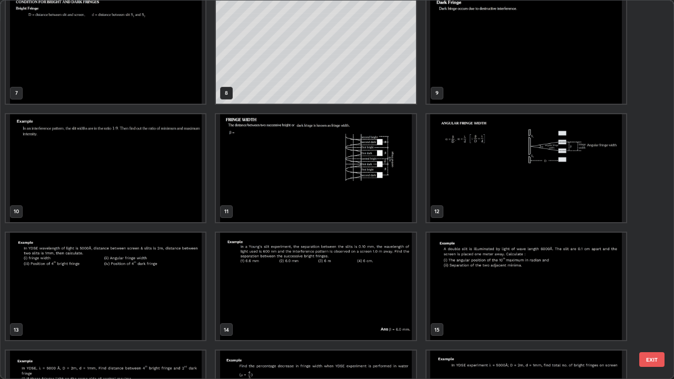
scroll to position [271, 0]
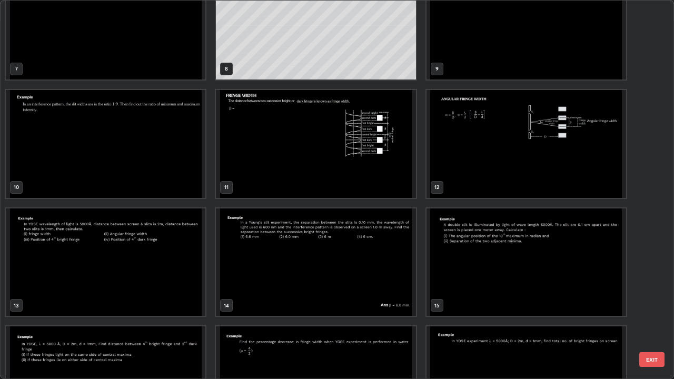
click at [177, 160] on img "grid" at bounding box center [106, 144] width 200 height 108
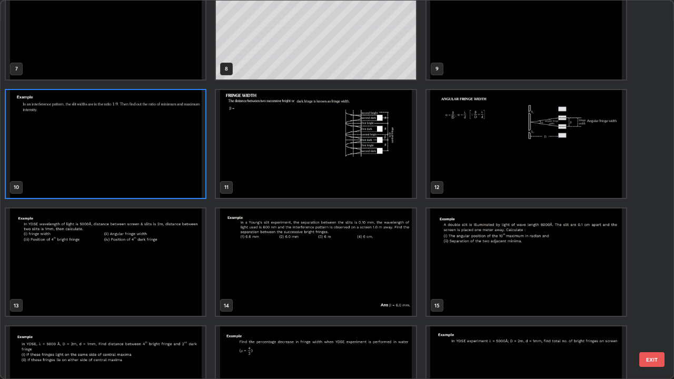
click at [177, 160] on img "grid" at bounding box center [106, 144] width 200 height 108
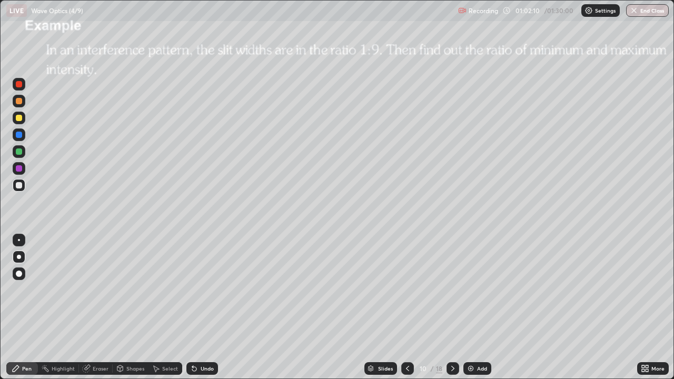
click at [406, 308] on icon at bounding box center [407, 368] width 8 height 8
click at [427, 308] on div "8" at bounding box center [423, 368] width 11 height 6
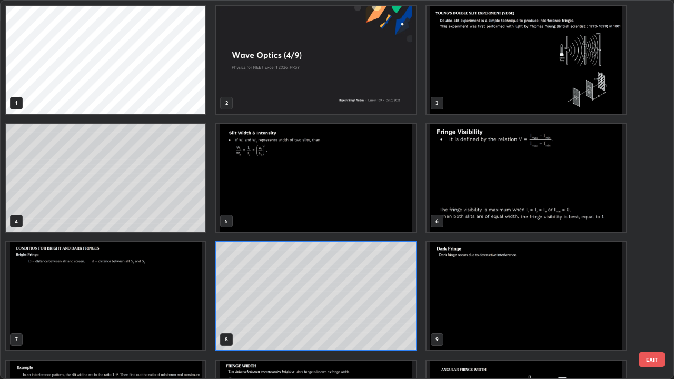
scroll to position [375, 668]
click at [355, 187] on img "grid" at bounding box center [316, 178] width 200 height 108
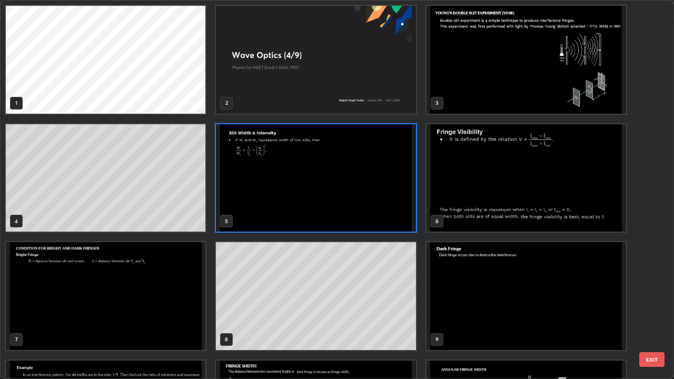
click at [355, 187] on img "grid" at bounding box center [316, 178] width 200 height 108
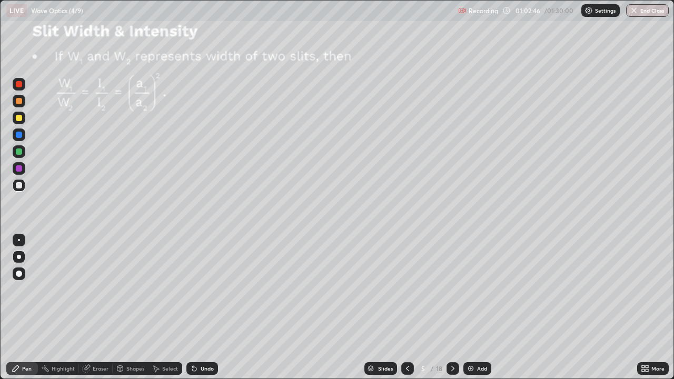
click at [431, 308] on div "/" at bounding box center [432, 368] width 3 height 6
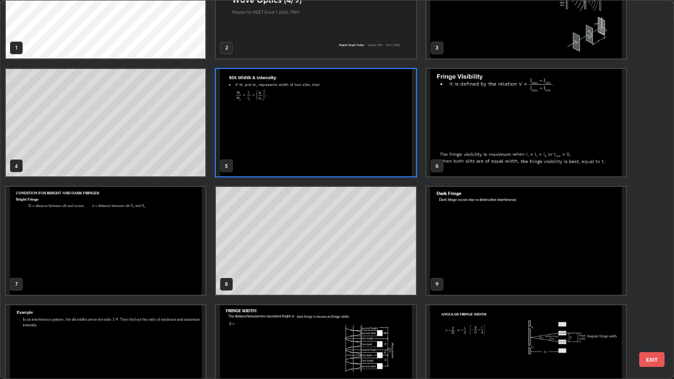
scroll to position [55, 0]
click at [176, 308] on img "grid" at bounding box center [106, 359] width 200 height 108
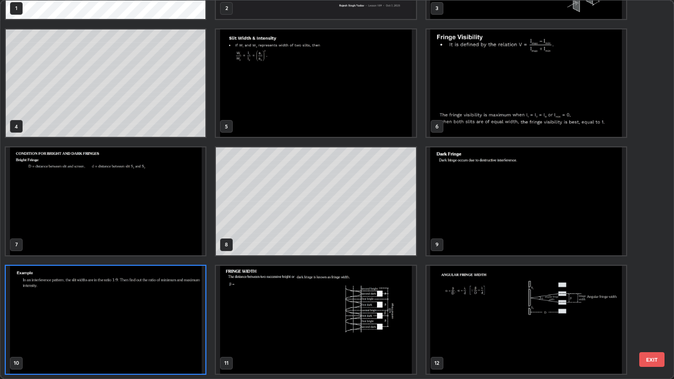
click at [179, 308] on img "grid" at bounding box center [106, 320] width 200 height 108
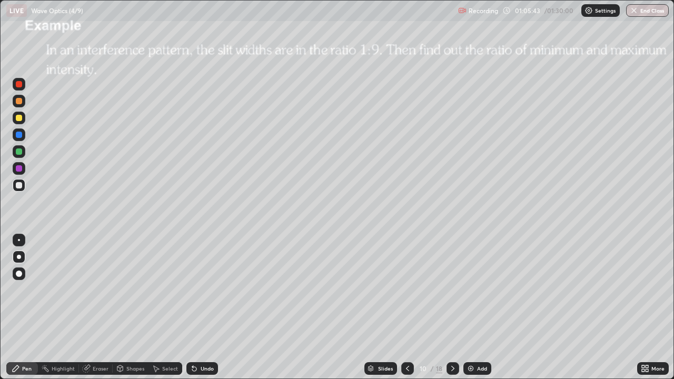
click at [450, 308] on icon at bounding box center [453, 368] width 8 height 8
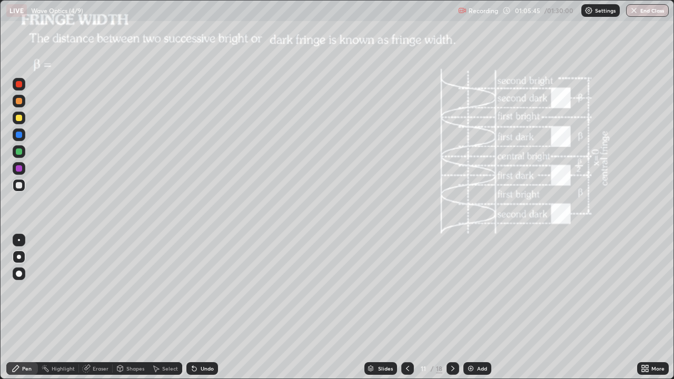
click at [424, 308] on div "11" at bounding box center [423, 368] width 11 height 6
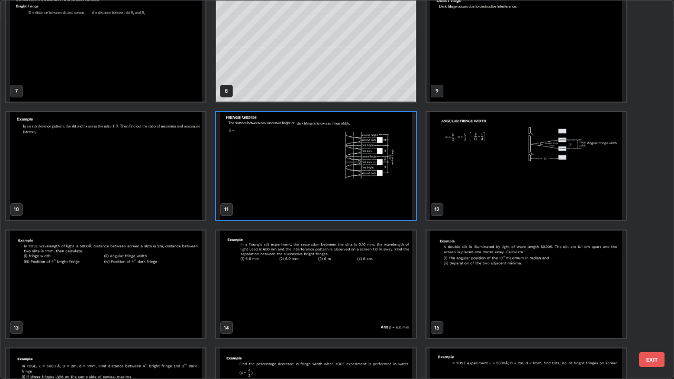
scroll to position [257, 0]
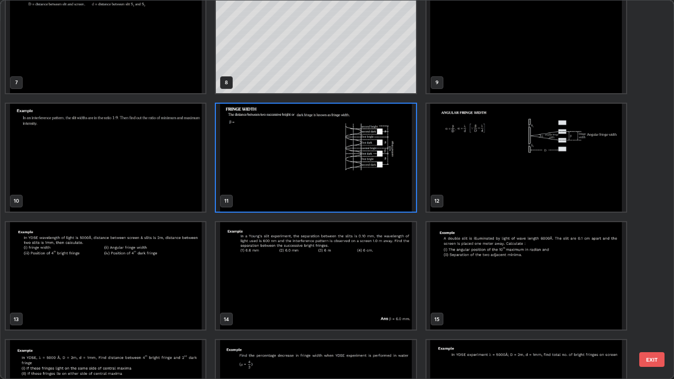
click at [146, 276] on img "grid" at bounding box center [106, 276] width 200 height 108
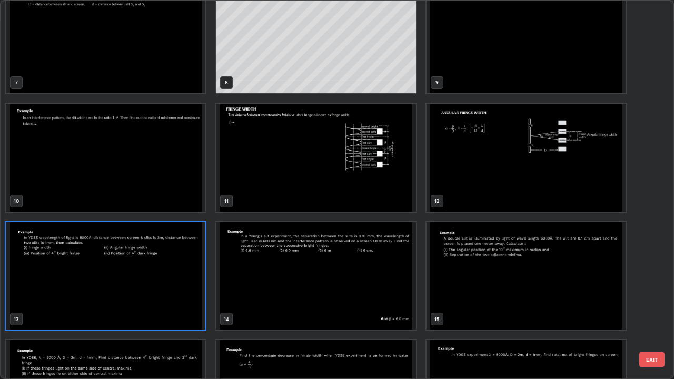
click at [145, 276] on img "grid" at bounding box center [106, 276] width 200 height 108
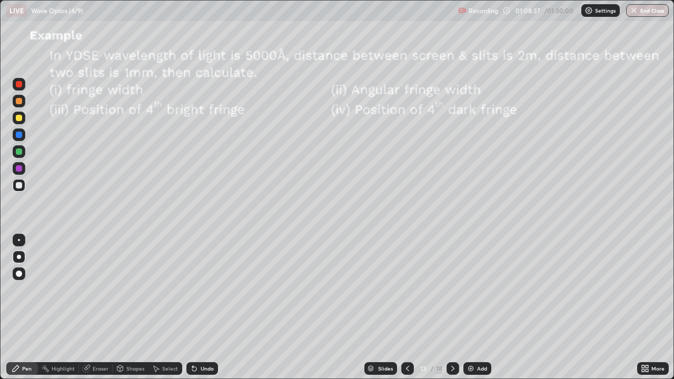
click at [18, 151] on div at bounding box center [19, 152] width 6 height 6
click at [20, 118] on div at bounding box center [19, 118] width 6 height 6
click at [19, 185] on div at bounding box center [19, 185] width 6 height 6
click at [24, 102] on div at bounding box center [19, 101] width 13 height 13
click at [451, 308] on icon at bounding box center [453, 368] width 8 height 8
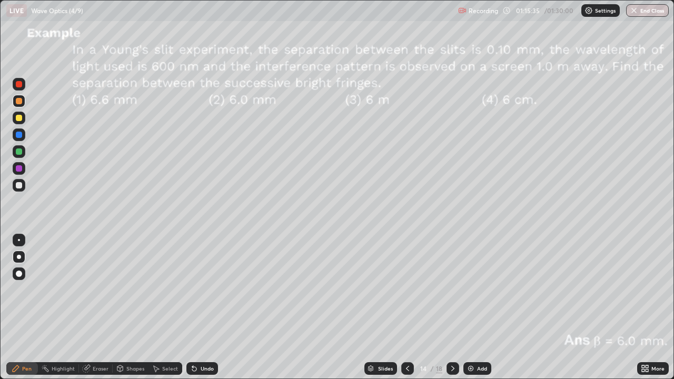
click at [451, 308] on icon at bounding box center [453, 368] width 8 height 8
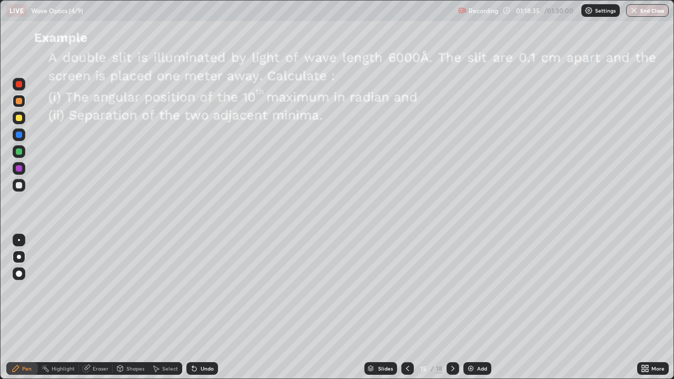
click at [201, 308] on div "Undo" at bounding box center [207, 368] width 13 height 5
click at [644, 10] on button "End Class" at bounding box center [647, 10] width 43 height 13
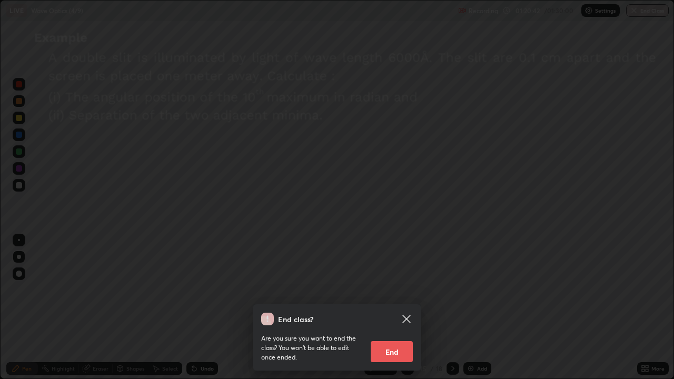
click at [395, 308] on button "End" at bounding box center [392, 351] width 42 height 21
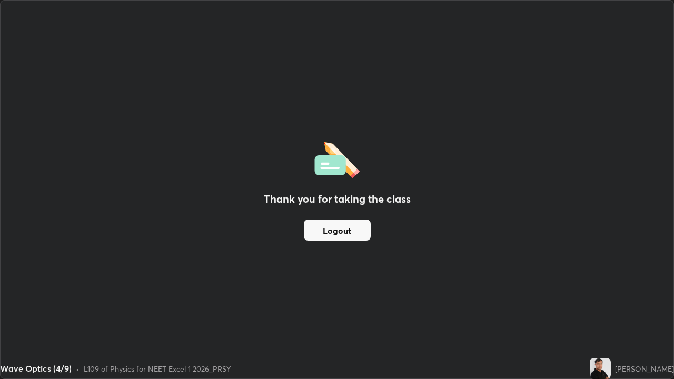
click at [348, 231] on button "Logout" at bounding box center [337, 230] width 67 height 21
